Goal: Task Accomplishment & Management: Use online tool/utility

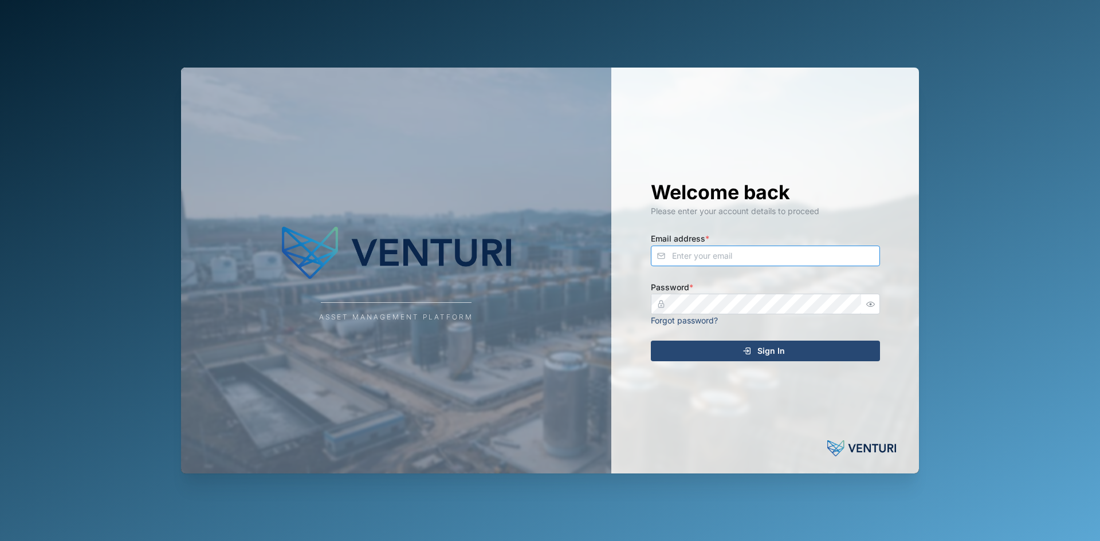
click at [770, 265] on input "Email address *" at bounding box center [765, 256] width 229 height 21
type input "[PERSON_NAME][EMAIL_ADDRESS][PERSON_NAME][DOMAIN_NAME]"
click at [651, 341] on button "Sign In" at bounding box center [765, 351] width 229 height 21
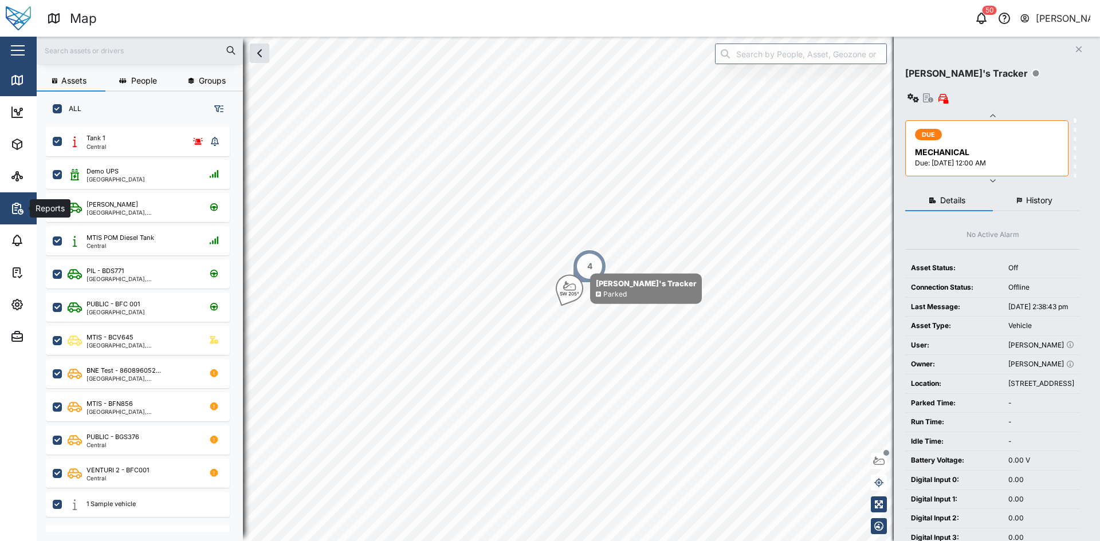
click at [17, 205] on icon "button" at bounding box center [17, 209] width 14 height 14
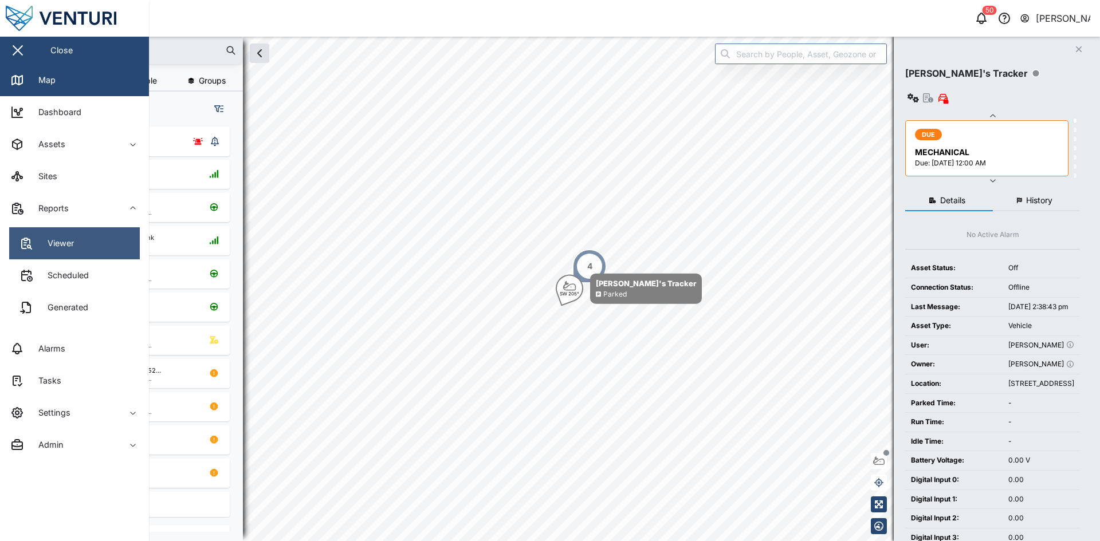
click at [60, 254] on link "Viewer" at bounding box center [74, 243] width 131 height 32
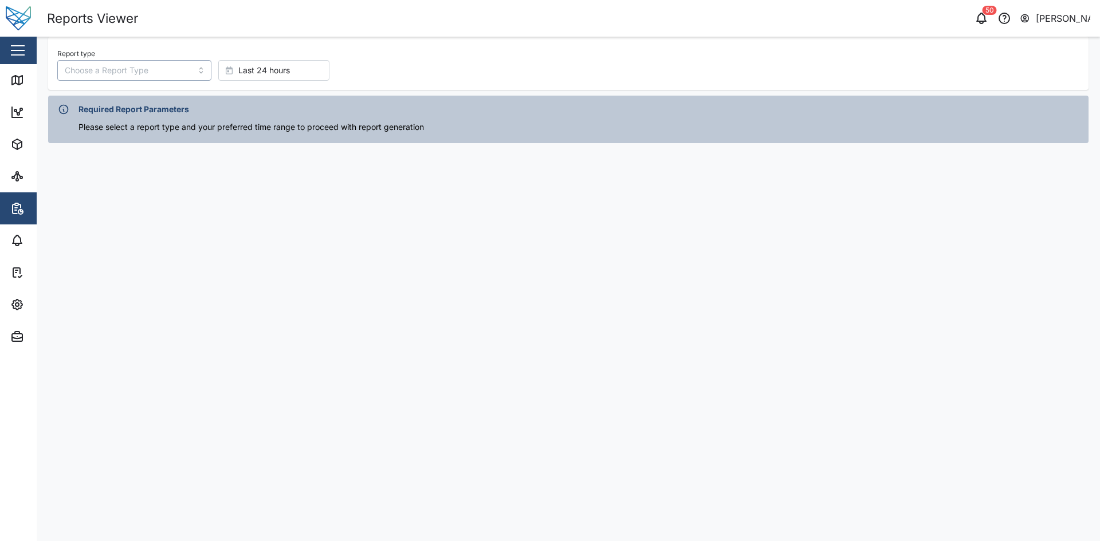
click at [150, 72] on input "Report type" at bounding box center [134, 70] width 154 height 21
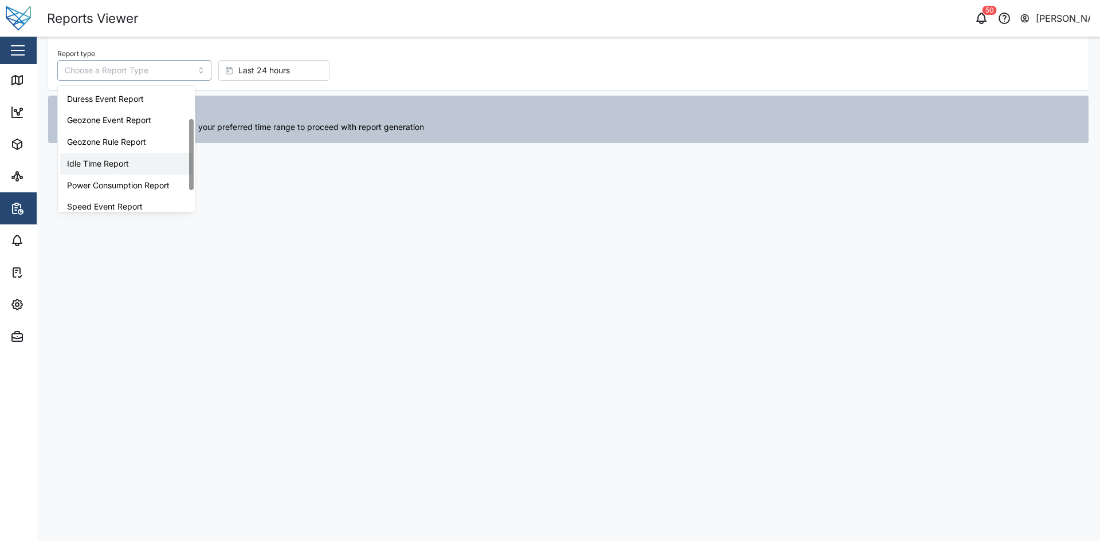
scroll to position [57, 0]
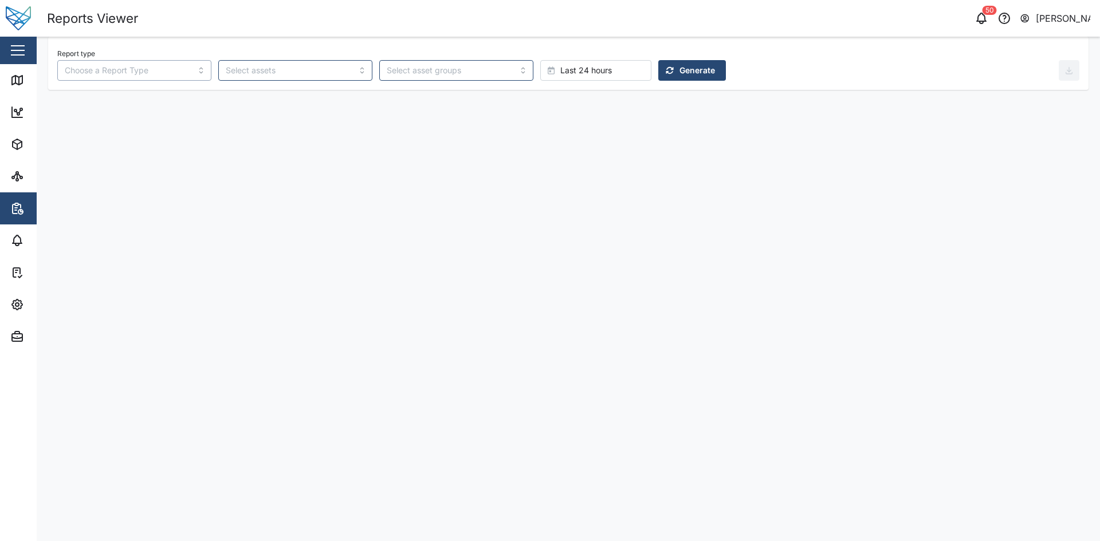
type input "Tank Level History Report"
click at [680, 77] on span "Generate" at bounding box center [698, 70] width 36 height 19
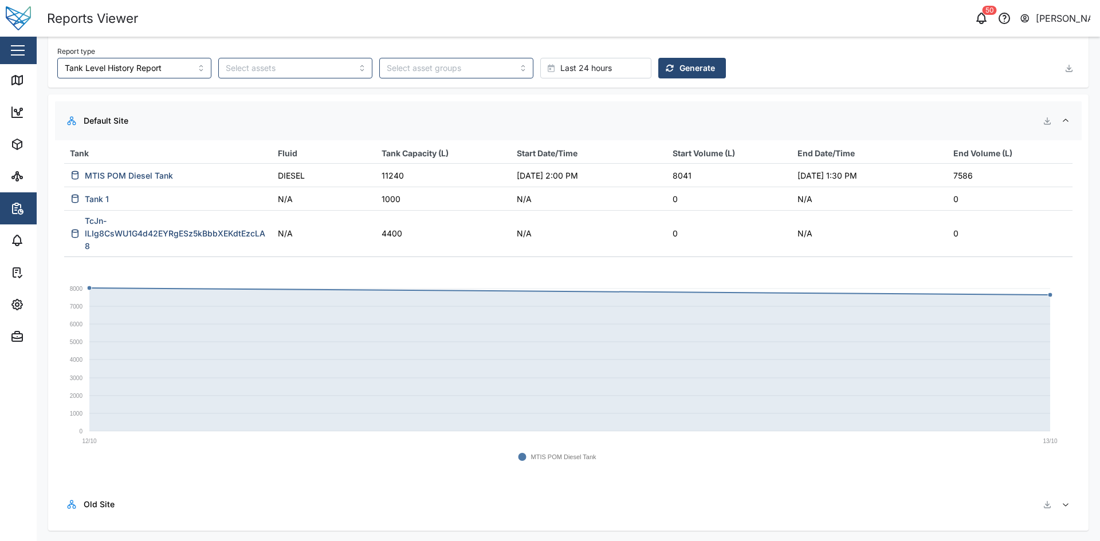
scroll to position [0, 0]
click at [560, 67] on span "Last 24 hours" at bounding box center [586, 70] width 52 height 19
